Goal: Task Accomplishment & Management: Complete application form

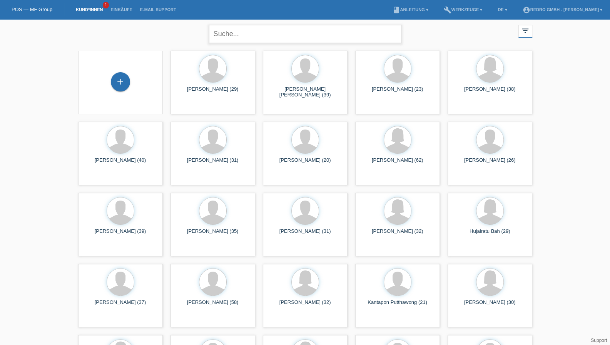
click at [224, 33] on input "text" at bounding box center [305, 34] width 192 height 18
type input "ramirez"
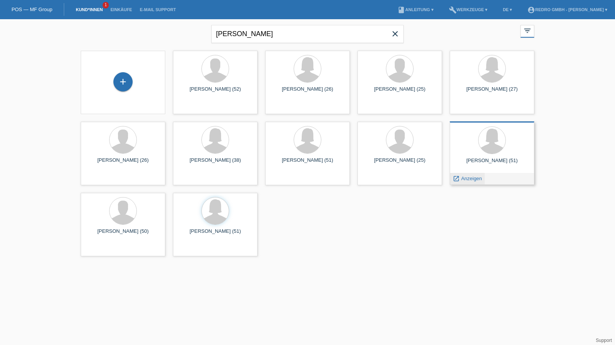
click at [467, 179] on span "Anzeigen" at bounding box center [472, 179] width 21 height 6
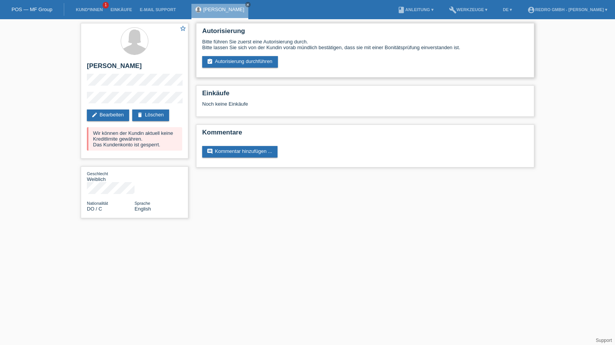
click at [242, 68] on div "Autorisierung Bitte führen Sie zuerst eine Autorisierung durch. Bitte lassen Si…" at bounding box center [365, 50] width 339 height 55
click at [243, 65] on link "assignment_turned_in Autorisierung durchführen" at bounding box center [240, 62] width 76 height 12
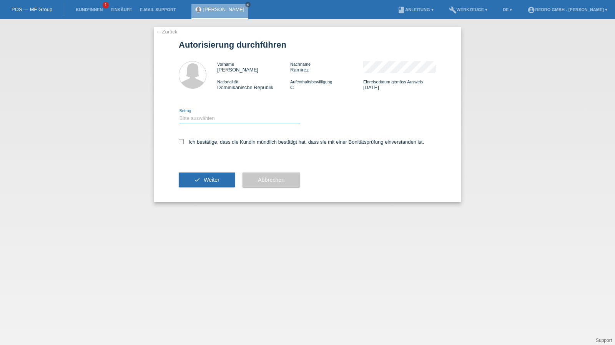
click at [210, 119] on select "Bitte auswählen CHF 1.00 - CHF 499.00 CHF 500.00 - CHF 1'999.00 CHF 2'000.00 - …" at bounding box center [239, 118] width 121 height 9
select select "1"
click at [179, 114] on select "Bitte auswählen CHF 1.00 - CHF 499.00 CHF 500.00 - CHF 1'999.00 CHF 2'000.00 - …" at bounding box center [239, 118] width 121 height 9
click at [203, 144] on label "Ich bestätige, dass die Kundin mündlich bestätigt hat, dass sie mit einer Bonit…" at bounding box center [301, 142] width 245 height 6
click at [184, 144] on input "Ich bestätige, dass die Kundin mündlich bestätigt hat, dass sie mit einer Bonit…" at bounding box center [181, 141] width 5 height 5
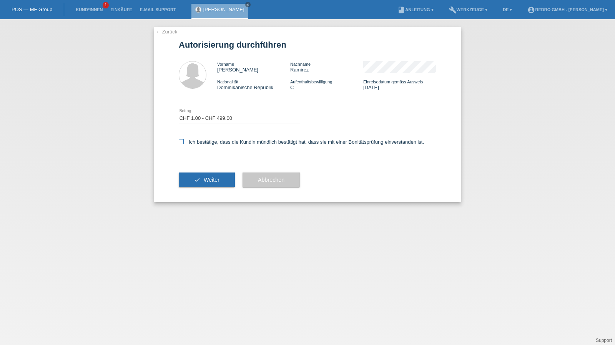
checkbox input "true"
click at [203, 172] on div "check Weiter" at bounding box center [207, 180] width 56 height 45
click at [202, 177] on button "check Weiter" at bounding box center [207, 180] width 56 height 15
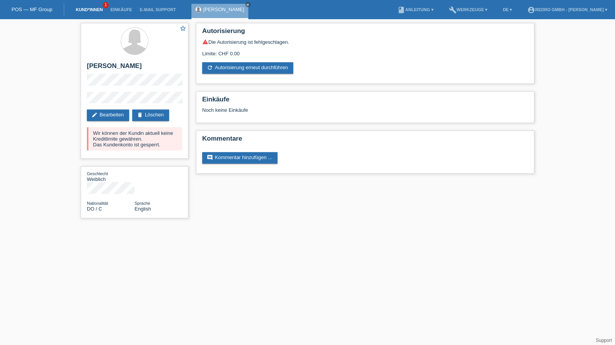
drag, startPoint x: 79, startPoint y: 5, endPoint x: 79, endPoint y: 11, distance: 6.2
click at [79, 5] on li "Kund*innen 1" at bounding box center [89, 10] width 35 height 20
click at [79, 11] on link "Kund*innen" at bounding box center [89, 9] width 35 height 5
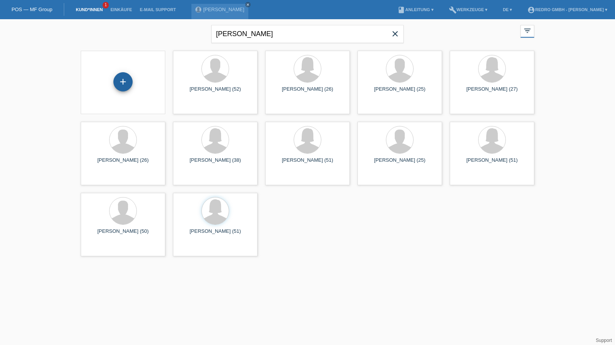
click at [123, 83] on div "+" at bounding box center [123, 81] width 18 height 13
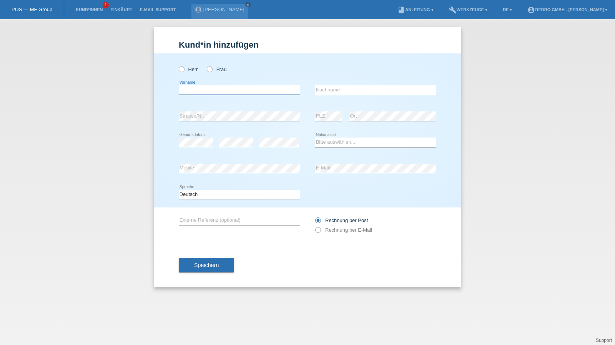
click at [187, 89] on input "text" at bounding box center [239, 90] width 121 height 10
paste input "Serdar"
type input "Serdar"
click at [188, 70] on label "Herr" at bounding box center [188, 70] width 19 height 6
click at [184, 70] on input "Herr" at bounding box center [181, 69] width 5 height 5
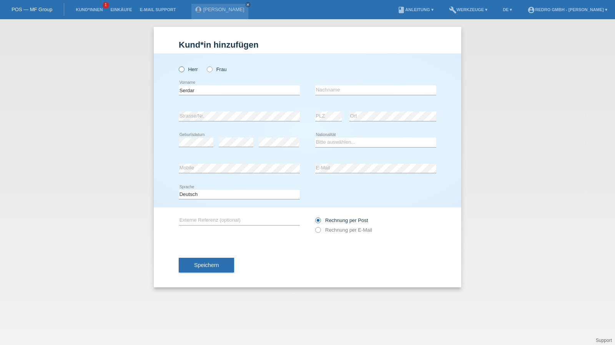
radio input "true"
click at [216, 86] on input "Serdar" at bounding box center [239, 90] width 121 height 10
type input "Serdar"
click at [334, 88] on input "text" at bounding box center [375, 90] width 121 height 10
paste input "Adali"
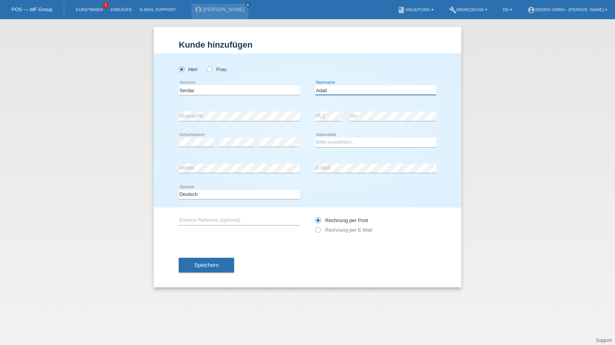
type input "Adali"
select select "CH"
click at [206, 262] on button "Speichern" at bounding box center [206, 265] width 55 height 15
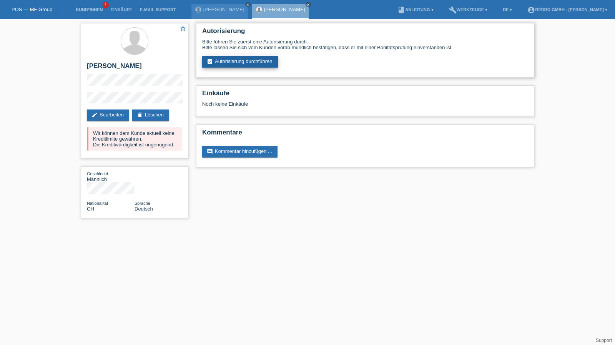
click at [229, 62] on link "assignment_turned_in Autorisierung durchführen" at bounding box center [240, 62] width 76 height 12
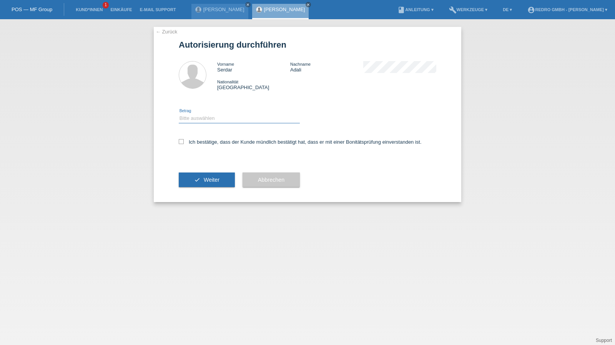
click at [198, 120] on select "Bitte auswählen CHF 1.00 - CHF 499.00 CHF 500.00 - CHF 1'999.00 CHF 2'000.00 - …" at bounding box center [239, 118] width 121 height 9
select select "1"
click at [179, 114] on select "Bitte auswählen CHF 1.00 - CHF 499.00 CHF 500.00 - CHF 1'999.00 CHF 2'000.00 - …" at bounding box center [239, 118] width 121 height 9
click at [190, 142] on label "Ich bestätige, dass der Kunde mündlich bestätigt hat, dass er mit einer Bonität…" at bounding box center [300, 142] width 243 height 6
click at [184, 142] on input "Ich bestätige, dass der Kunde mündlich bestätigt hat, dass er mit einer Bonität…" at bounding box center [181, 141] width 5 height 5
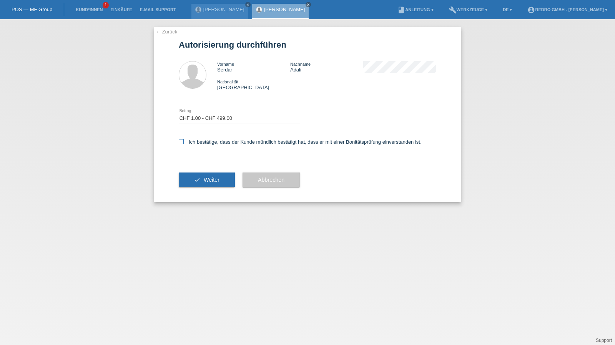
checkbox input "true"
click at [201, 188] on div "check Weiter" at bounding box center [207, 180] width 56 height 45
click at [192, 183] on button "check Weiter" at bounding box center [207, 180] width 56 height 15
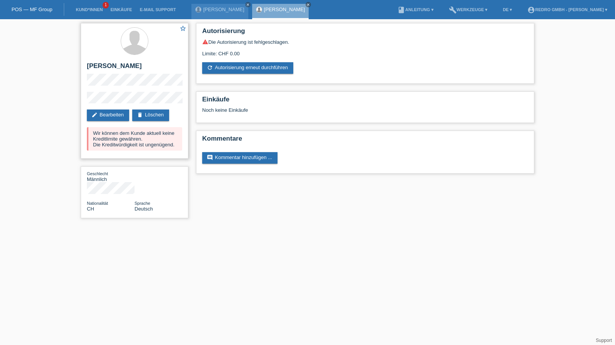
click at [112, 70] on h2 "[PERSON_NAME]" at bounding box center [134, 68] width 95 height 12
copy div "[PERSON_NAME]"
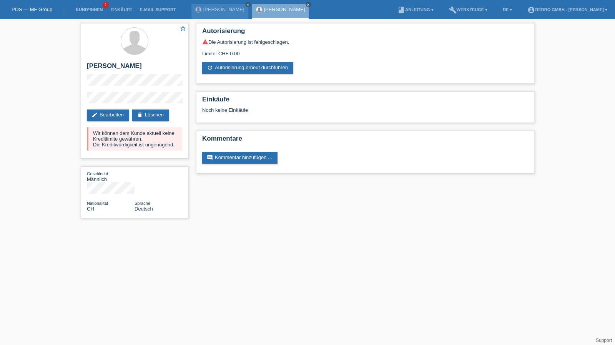
click at [80, 102] on div "star_border [PERSON_NAME] edit Bearbeiten delete Löschen Wir können dem Kunde a…" at bounding box center [134, 122] width 115 height 207
click at [82, 9] on link "Kund*innen" at bounding box center [89, 9] width 35 height 5
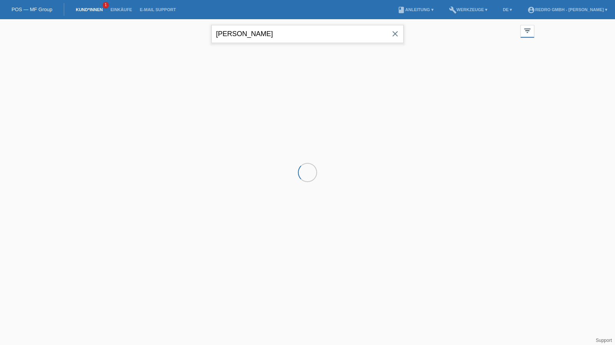
click at [260, 40] on input "ramirez" at bounding box center [308, 34] width 192 height 18
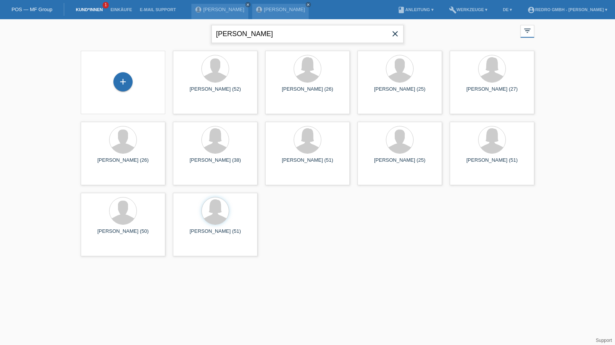
type input "carlos cabral"
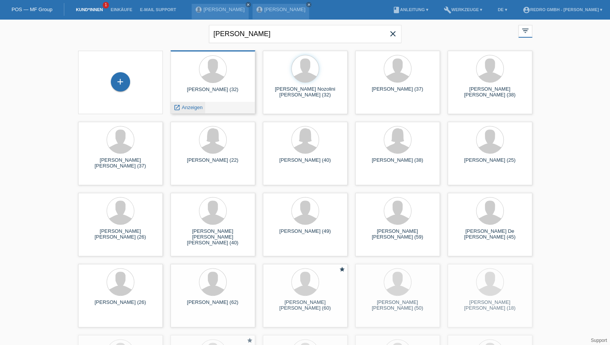
click at [202, 108] on div "launch Anzeigen" at bounding box center [188, 108] width 35 height 12
click at [192, 107] on span "Anzeigen" at bounding box center [192, 108] width 21 height 6
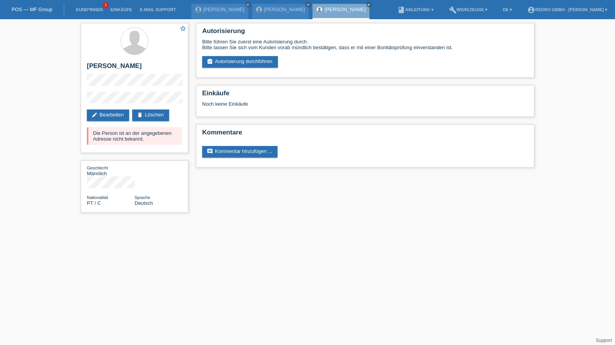
click at [568, 118] on div "star_border [PERSON_NAME] edit Bearbeiten delete Löschen Die Person ist an der …" at bounding box center [307, 119] width 615 height 201
click at [167, 114] on link "delete Löschen" at bounding box center [150, 116] width 37 height 12
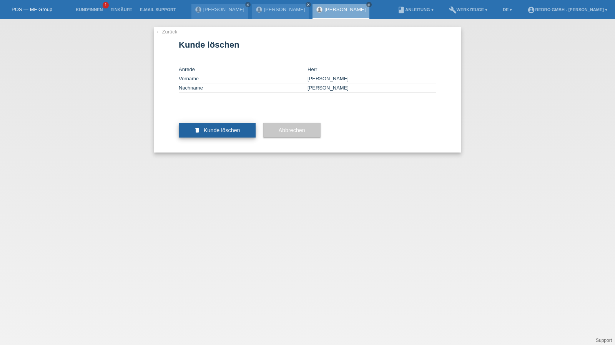
click at [230, 138] on button "delete Kunde löschen" at bounding box center [217, 130] width 77 height 15
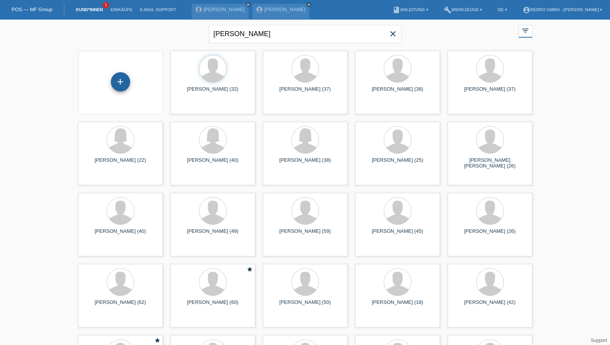
click at [126, 85] on div "+" at bounding box center [120, 81] width 19 height 19
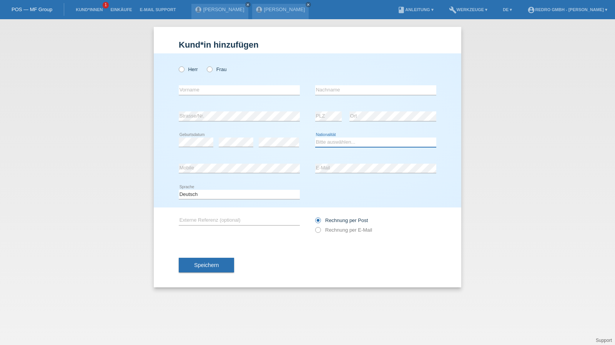
click at [328, 144] on select "Bitte auswählen... [GEOGRAPHIC_DATA] [GEOGRAPHIC_DATA] [GEOGRAPHIC_DATA] [GEOGR…" at bounding box center [375, 142] width 121 height 9
select select "DE"
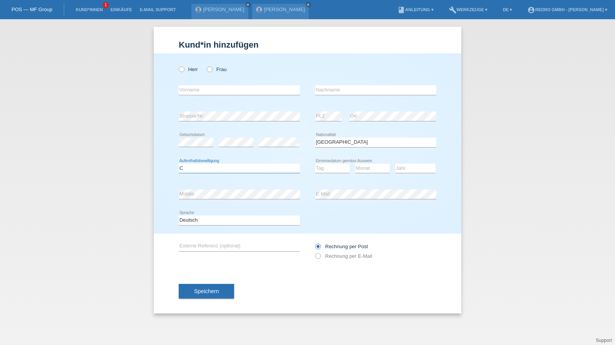
select select "B"
select select "30"
select select "06"
select select "2022"
click at [188, 68] on label "Herr" at bounding box center [188, 70] width 19 height 6
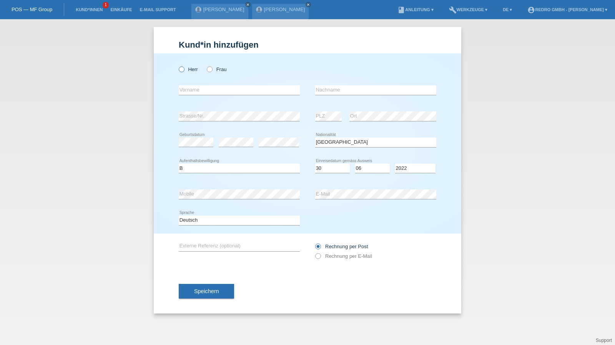
click at [184, 68] on input "Herr" at bounding box center [181, 69] width 5 height 5
radio input "true"
click at [190, 89] on input "text" at bounding box center [239, 90] width 121 height 10
type input "[PERSON_NAME]"
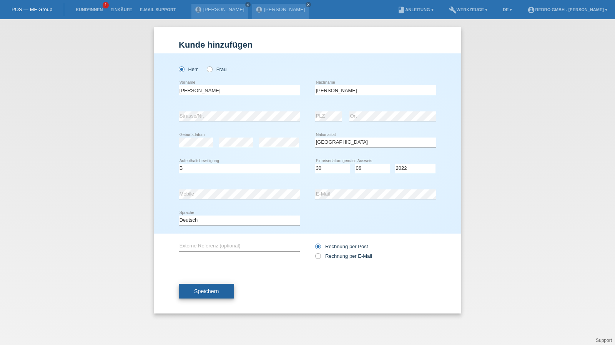
click at [205, 297] on button "Speichern" at bounding box center [206, 291] width 55 height 15
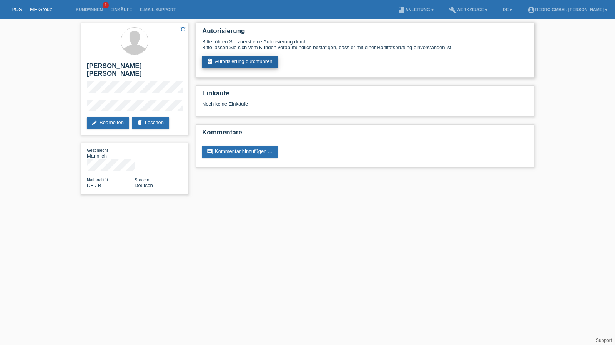
click at [245, 65] on link "assignment_turned_in Autorisierung durchführen" at bounding box center [240, 62] width 76 height 12
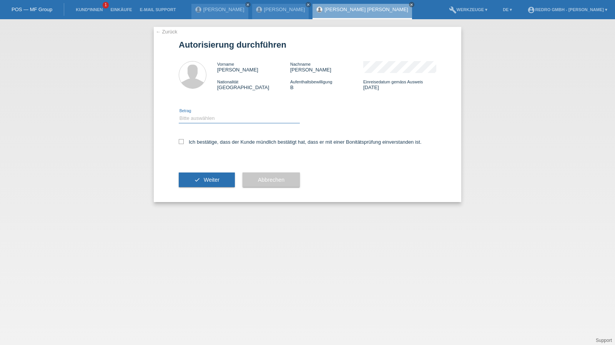
drag, startPoint x: 204, startPoint y: 116, endPoint x: 202, endPoint y: 122, distance: 6.8
click at [204, 116] on select "Bitte auswählen CHF 1.00 - CHF 499.00 CHF 500.00 - CHF 1'999.00 CHF 2'000.00 - …" at bounding box center [239, 118] width 121 height 9
select select "1"
click at [179, 114] on select "Bitte auswählen CHF 1.00 - CHF 499.00 CHF 500.00 - CHF 1'999.00 CHF 2'000.00 - …" at bounding box center [239, 118] width 121 height 9
click at [189, 144] on label "Ich bestätige, dass der Kunde mündlich bestätigt hat, dass er mit einer Bonität…" at bounding box center [300, 142] width 243 height 6
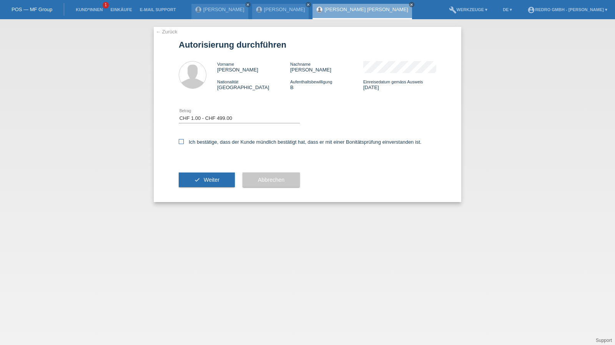
click at [184, 144] on input "Ich bestätige, dass der Kunde mündlich bestätigt hat, dass er mit einer Bonität…" at bounding box center [181, 141] width 5 height 5
checkbox input "true"
click at [187, 180] on button "check Weiter" at bounding box center [207, 180] width 56 height 15
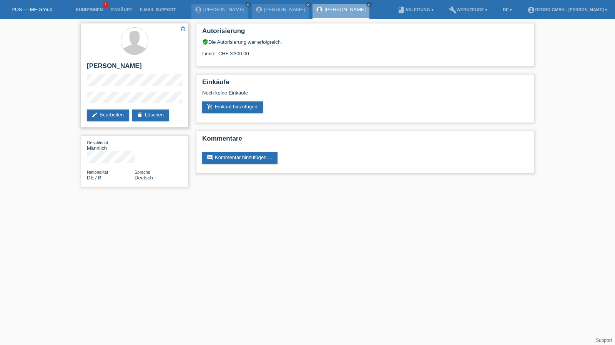
click at [112, 66] on h2 "[PERSON_NAME]" at bounding box center [134, 68] width 95 height 12
copy div "[PERSON_NAME]"
click at [74, 100] on div "star_border [PERSON_NAME] edit Bearbeiten delete Löschen Geschlecht Männlich Na…" at bounding box center [307, 107] width 615 height 176
